Goal: Find specific page/section: Find specific page/section

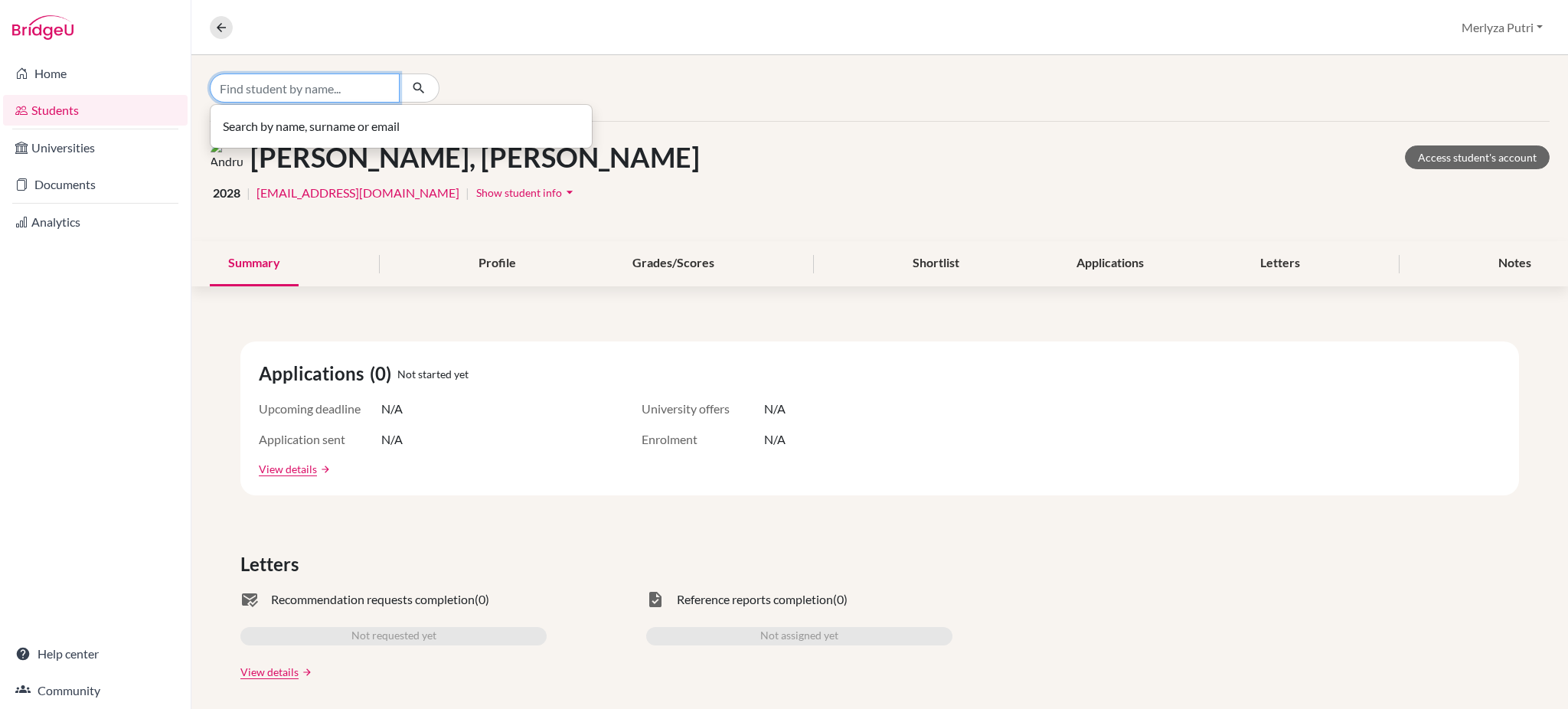
click at [330, 93] on input "Find student by name..." at bounding box center [305, 88] width 190 height 29
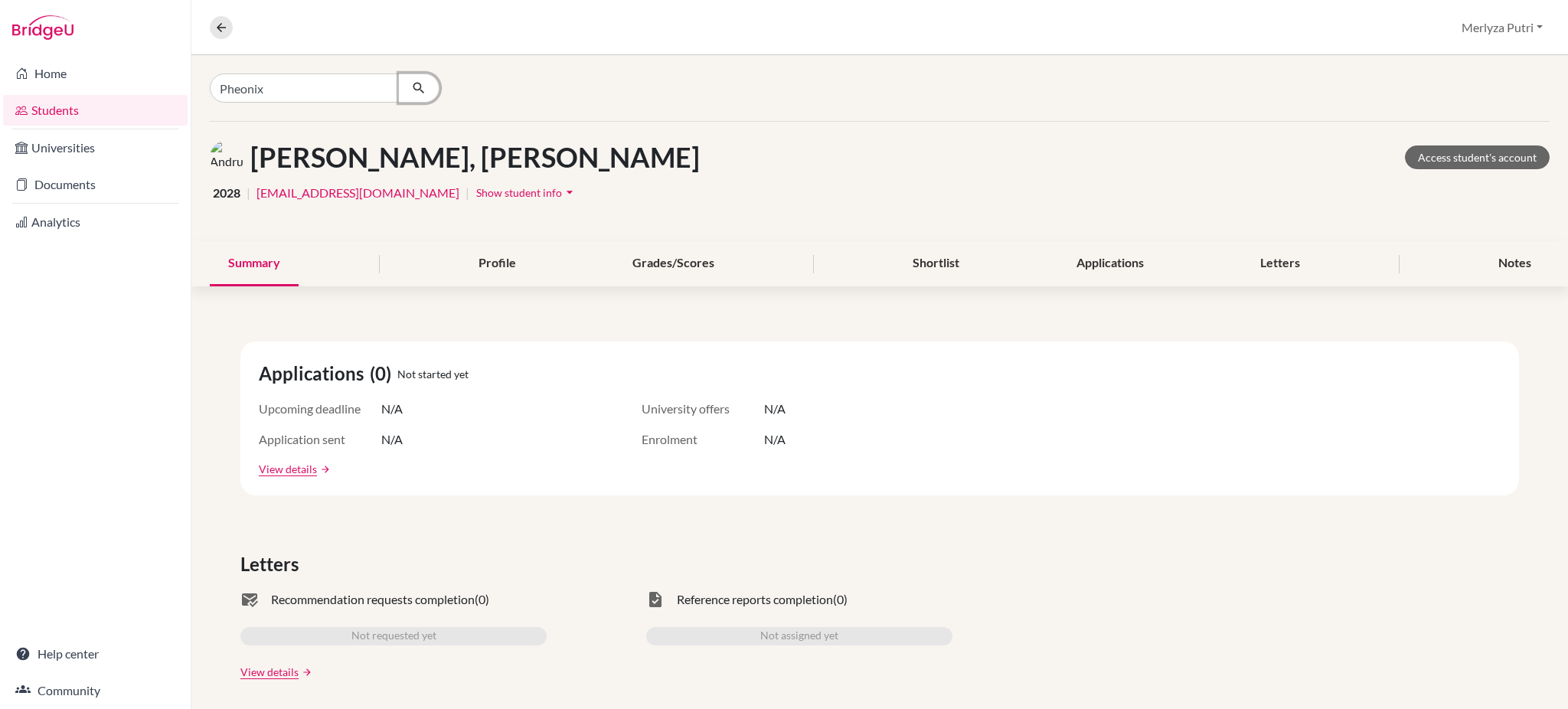
click at [422, 88] on icon "button" at bounding box center [419, 88] width 15 height 15
click at [342, 88] on input "Pheonix" at bounding box center [305, 88] width 190 height 29
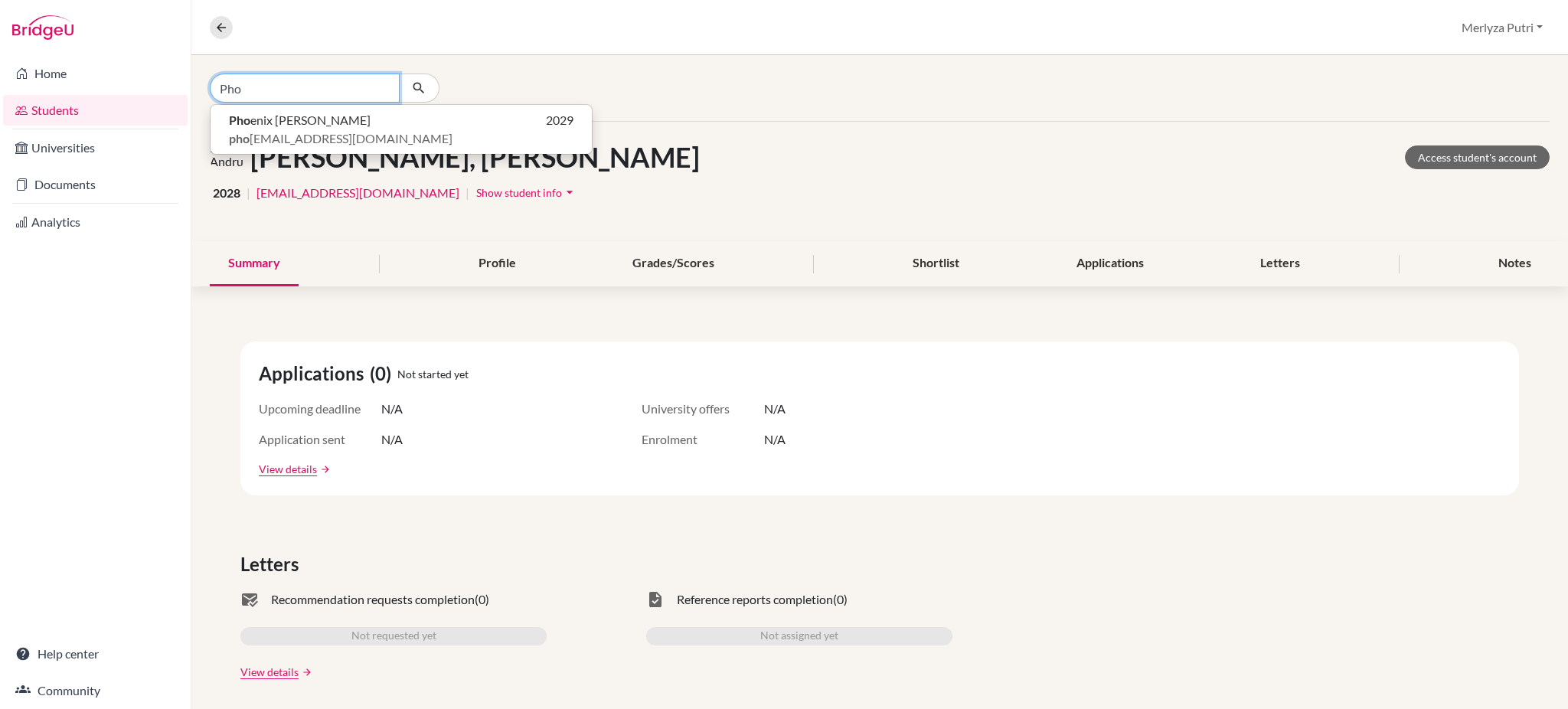
type input "Pho"
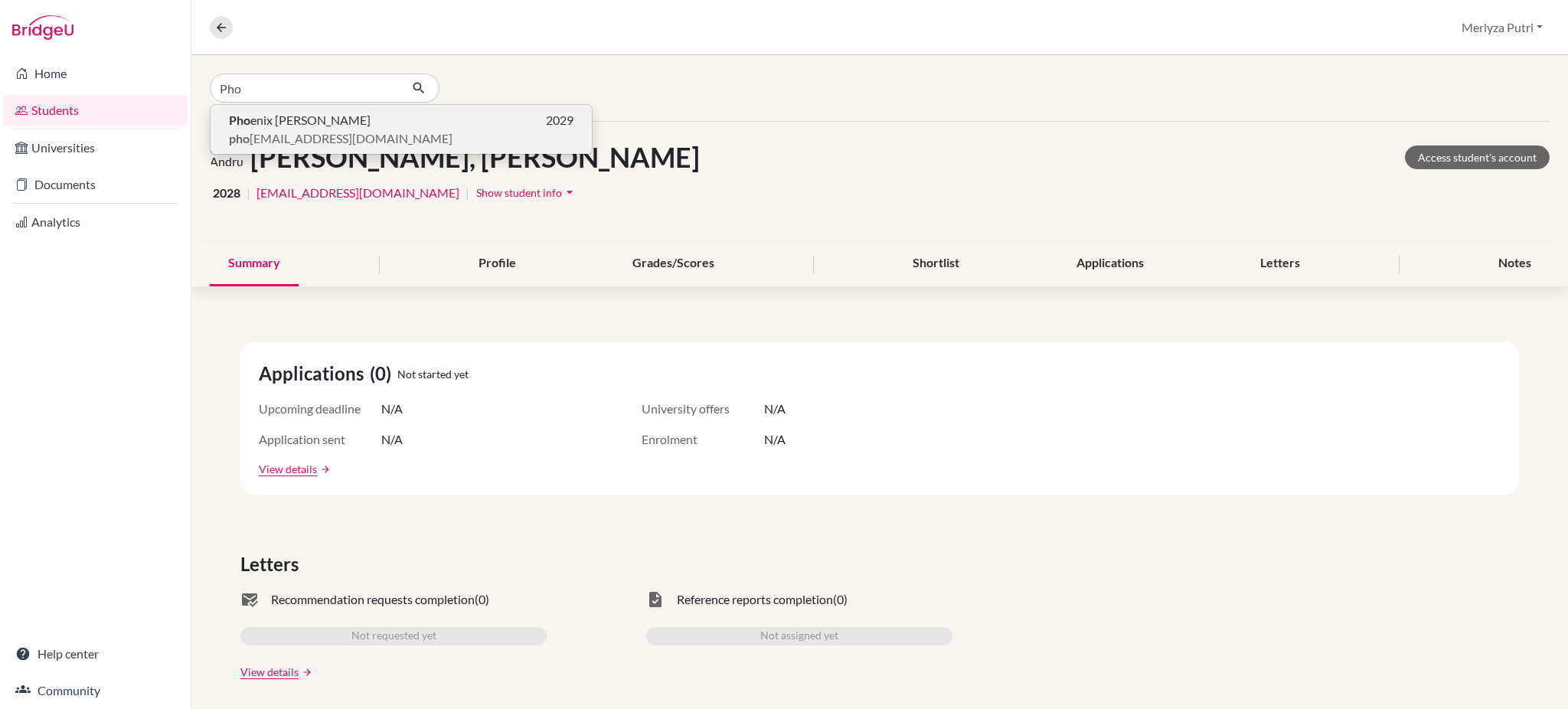
click at [331, 131] on span "pho [EMAIL_ADDRESS][DOMAIN_NAME]" at bounding box center [340, 138] width 223 height 19
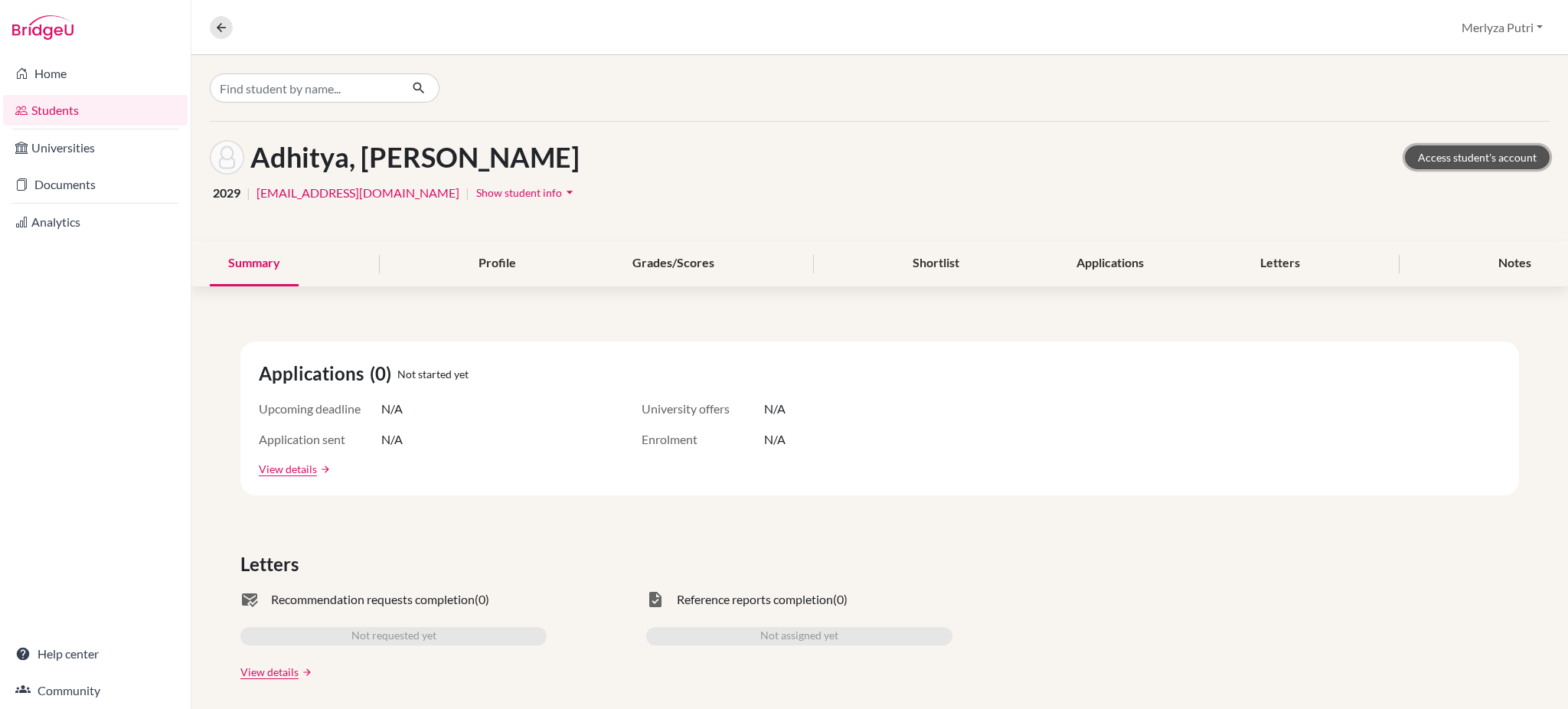
click at [1439, 146] on link "Access student's account" at bounding box center [1478, 156] width 145 height 24
